Goal: Task Accomplishment & Management: Manage account settings

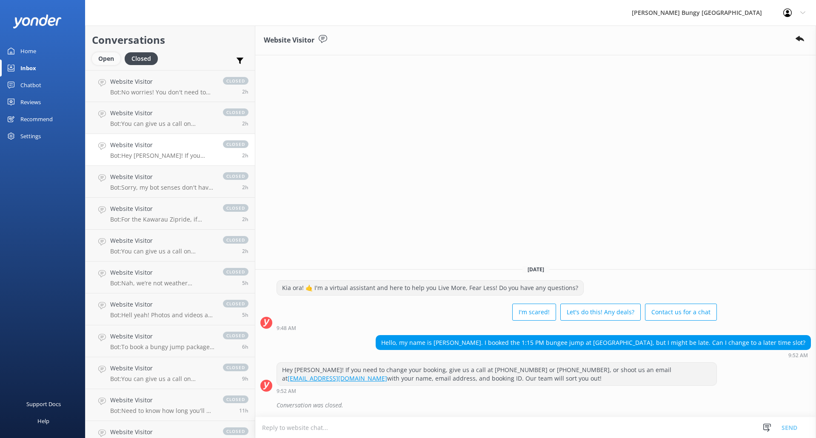
click at [112, 58] on div "Open" at bounding box center [106, 58] width 29 height 13
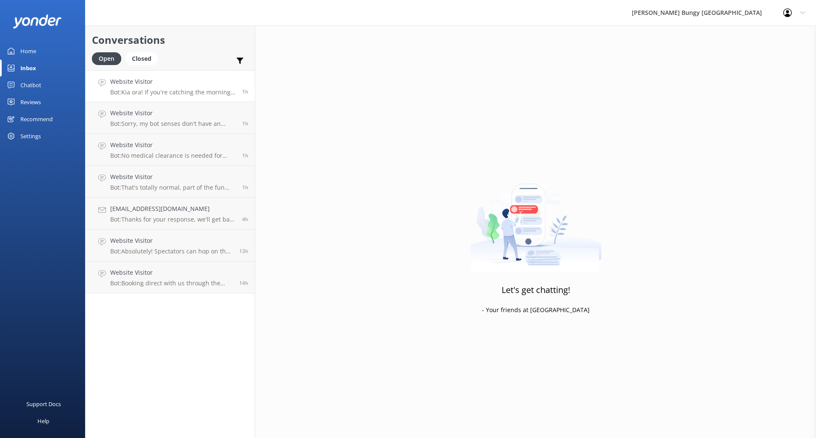
click at [164, 93] on p "Bot: Kia ora! If you're catching the morning bus at 8:40 for the Nevis Bungy an…" at bounding box center [173, 93] width 126 height 8
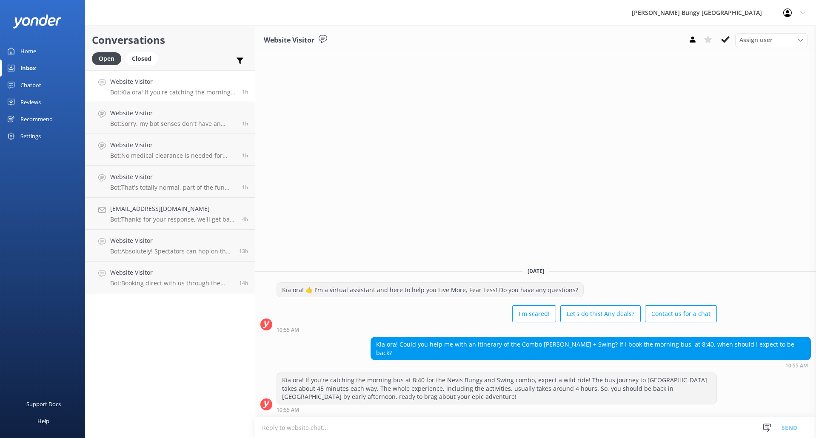
click at [149, 359] on div "Conversations Open Closed Important Assigned to me Unassigned Website Visitor B…" at bounding box center [170, 232] width 170 height 413
click at [431, 161] on div "Website Visitor Assign user [PERSON_NAME] [PERSON_NAME] Tech Admin [PERSON_NAME…" at bounding box center [535, 232] width 561 height 413
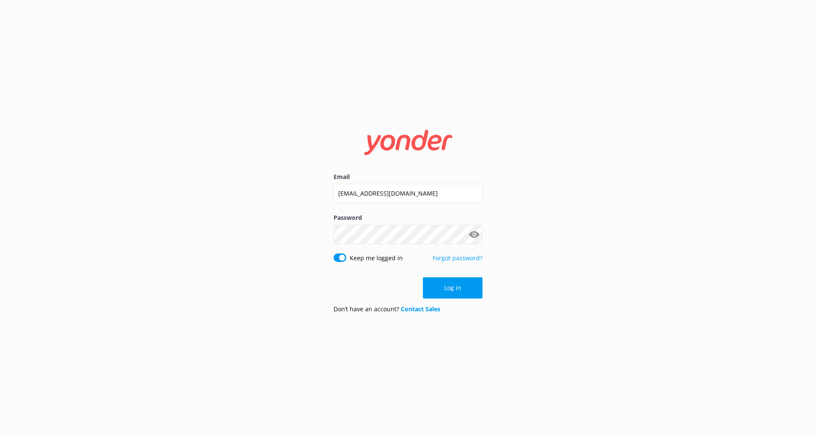
click at [470, 281] on button "Log in" at bounding box center [453, 288] width 60 height 21
